Goal: Task Accomplishment & Management: Use online tool/utility

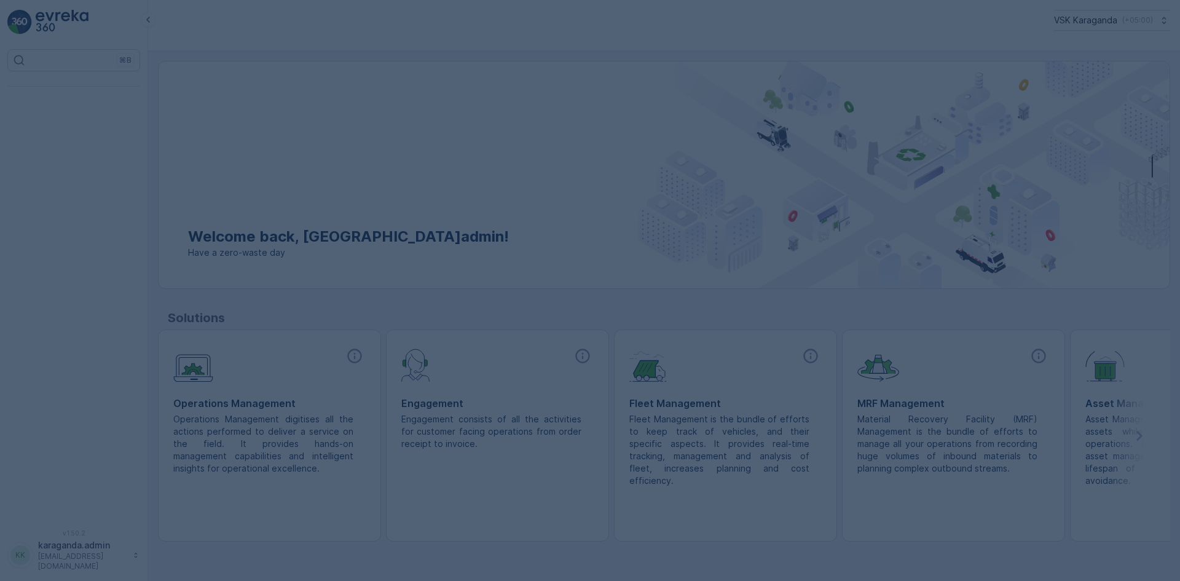
click at [100, 137] on div at bounding box center [590, 290] width 1180 height 581
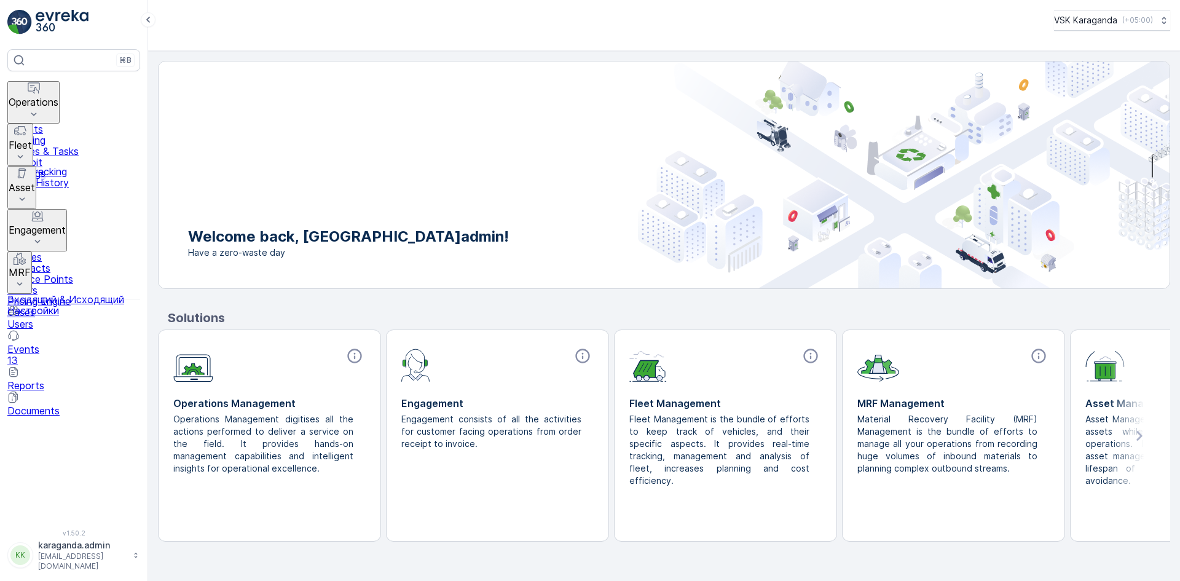
click at [45, 96] on p "Operations" at bounding box center [34, 101] width 50 height 11
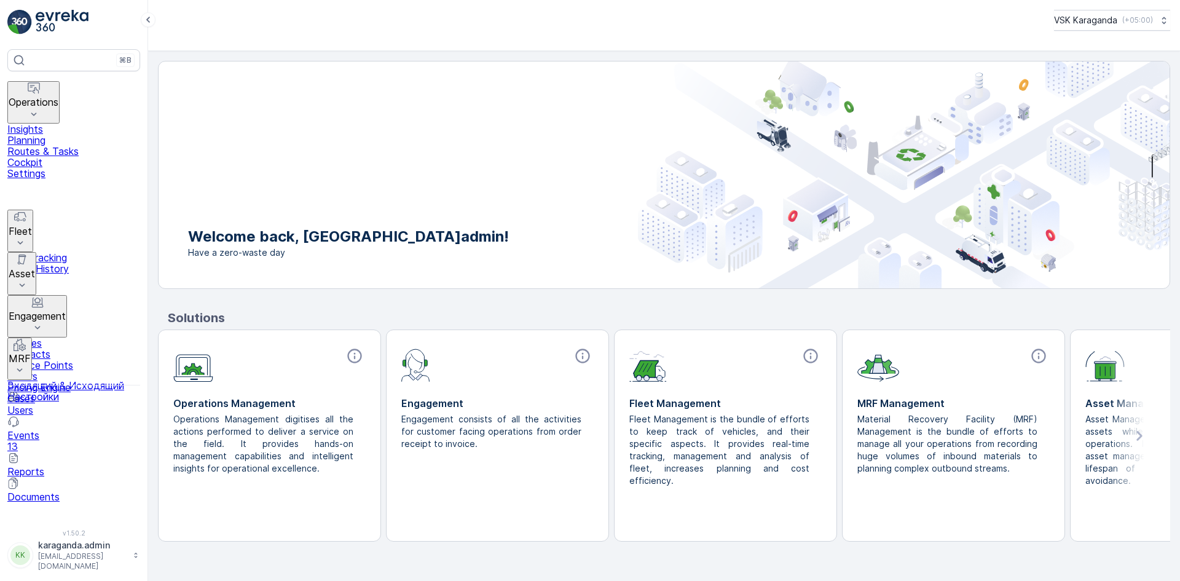
click at [44, 146] on p "Routes & Tasks" at bounding box center [73, 151] width 133 height 11
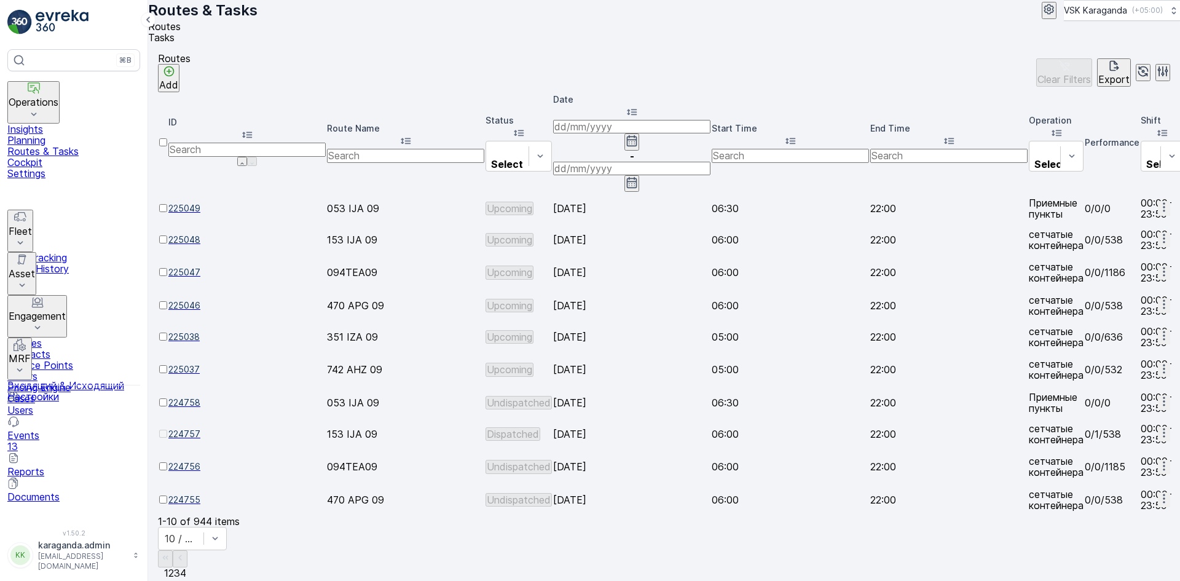
click at [631, 135] on icon "button" at bounding box center [632, 141] width 12 height 12
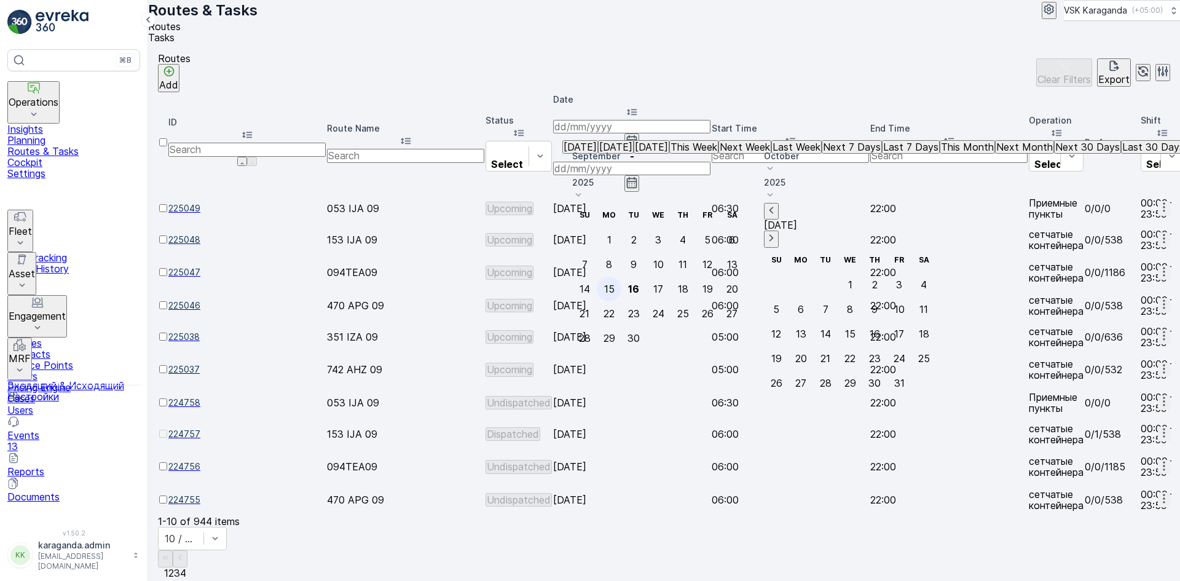
click at [615, 283] on div "15" at bounding box center [609, 288] width 10 height 11
type input "[DATE]"
click at [615, 283] on div "15" at bounding box center [609, 288] width 10 height 11
type input "[DATE]"
click at [615, 283] on div "15" at bounding box center [609, 288] width 10 height 11
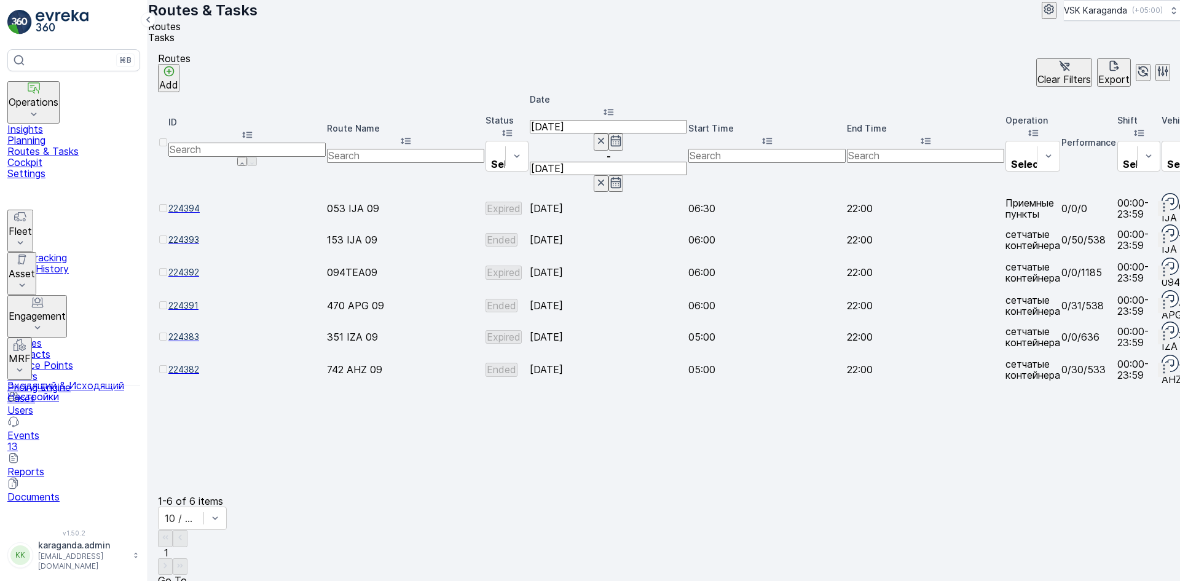
click at [217, 299] on span "224391" at bounding box center [246, 305] width 157 height 12
